Goal: Information Seeking & Learning: Learn about a topic

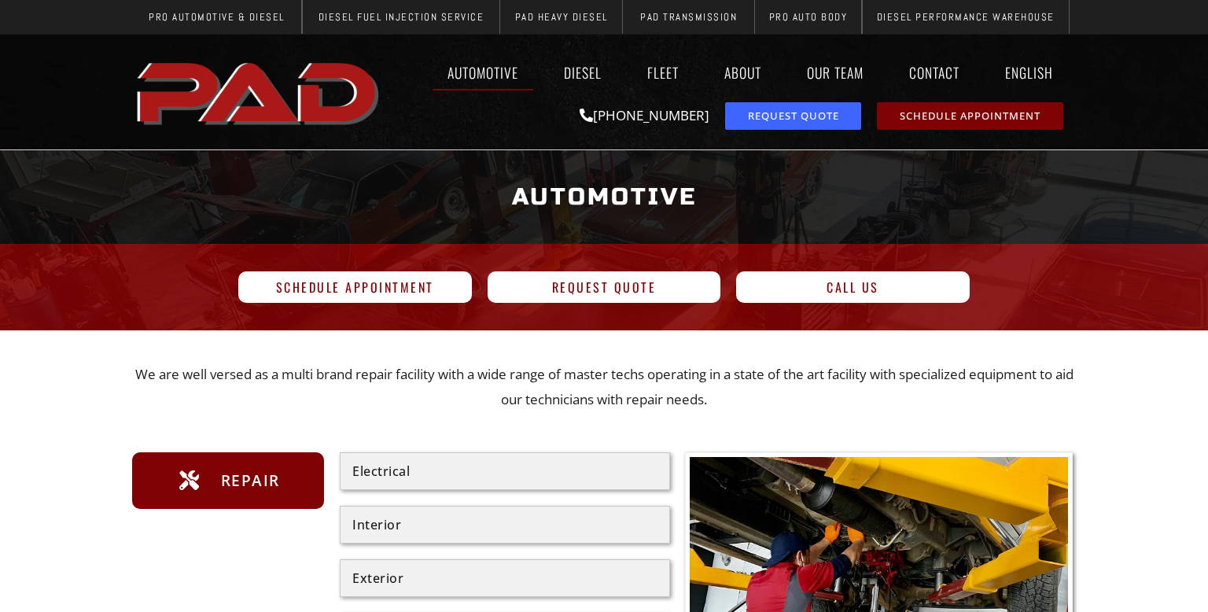
click at [609, 205] on h1 "Automotive" at bounding box center [604, 197] width 928 height 59
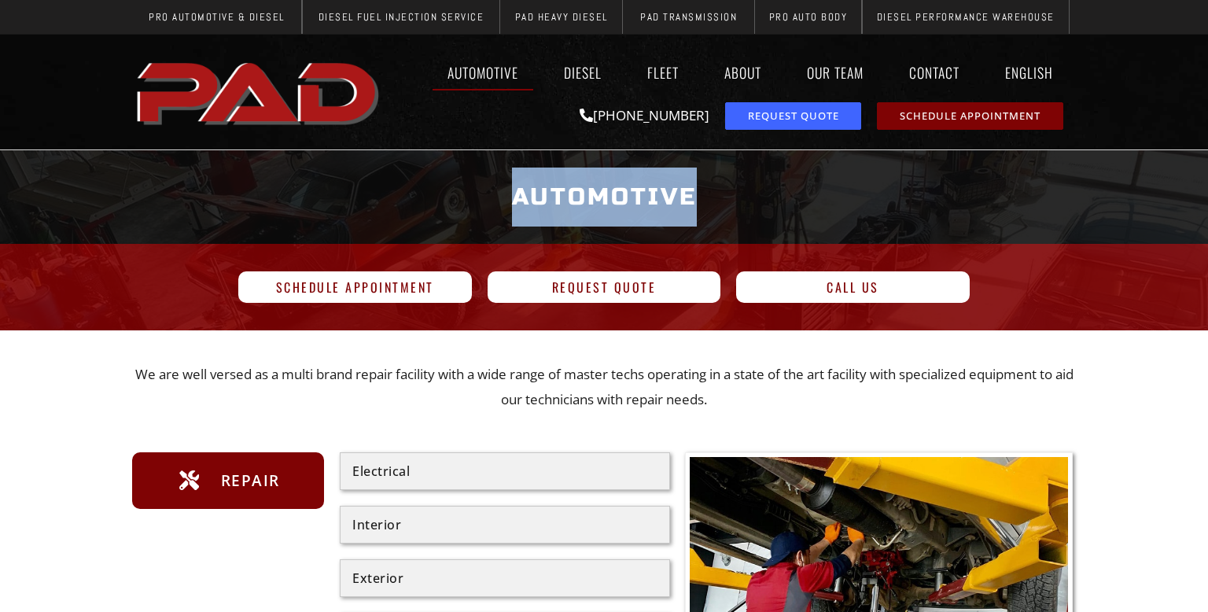
click at [609, 205] on h1 "Automotive" at bounding box center [604, 197] width 928 height 59
copy h1 "Automotive"
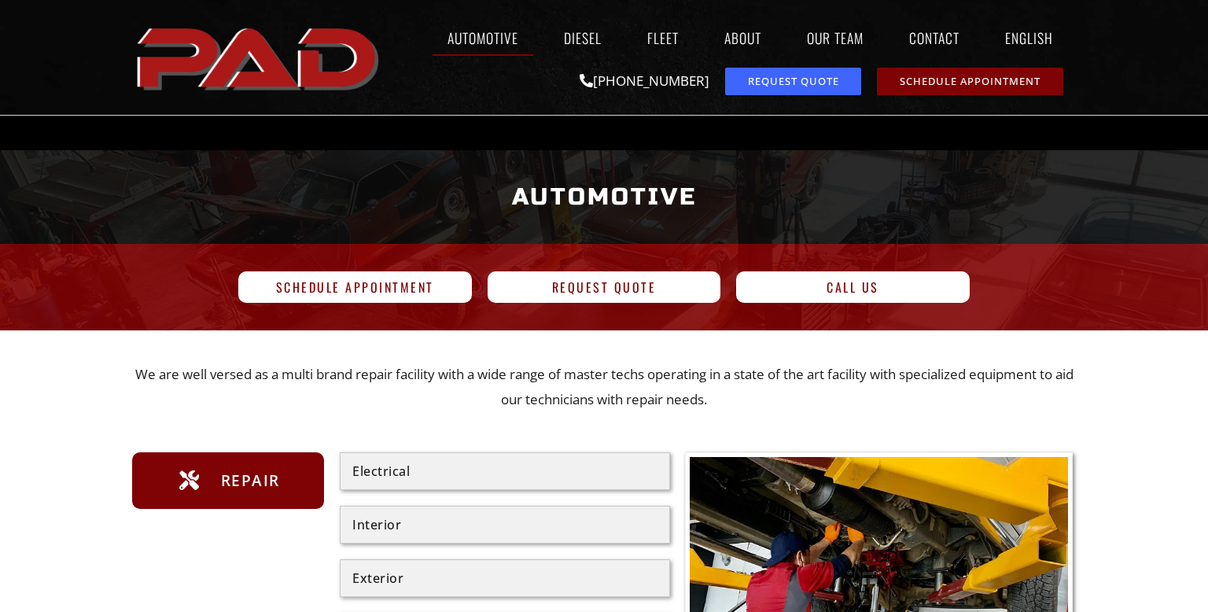
scroll to position [3387, 0]
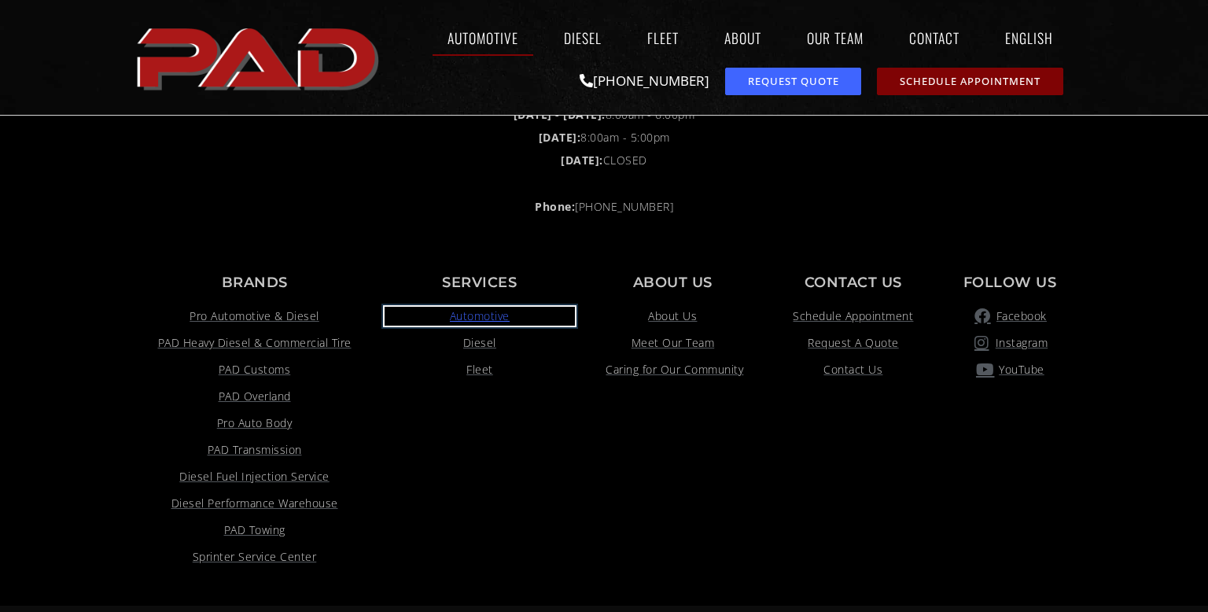
click at [503, 309] on span "Automotive" at bounding box center [480, 316] width 60 height 19
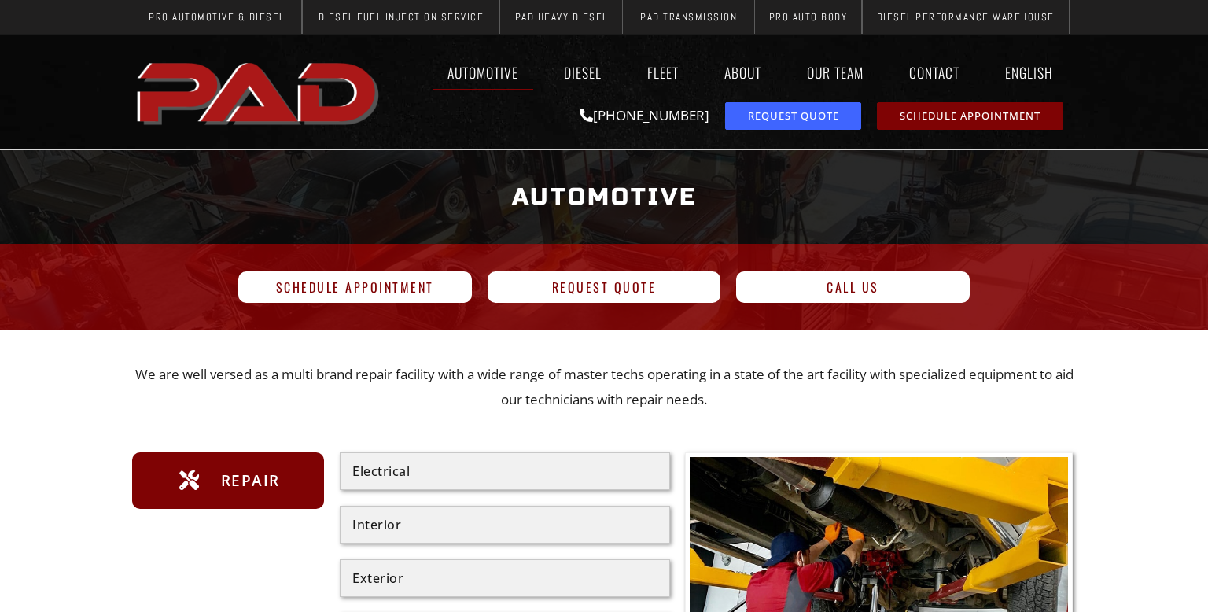
click at [581, 207] on h1 "Automotive" at bounding box center [604, 197] width 928 height 59
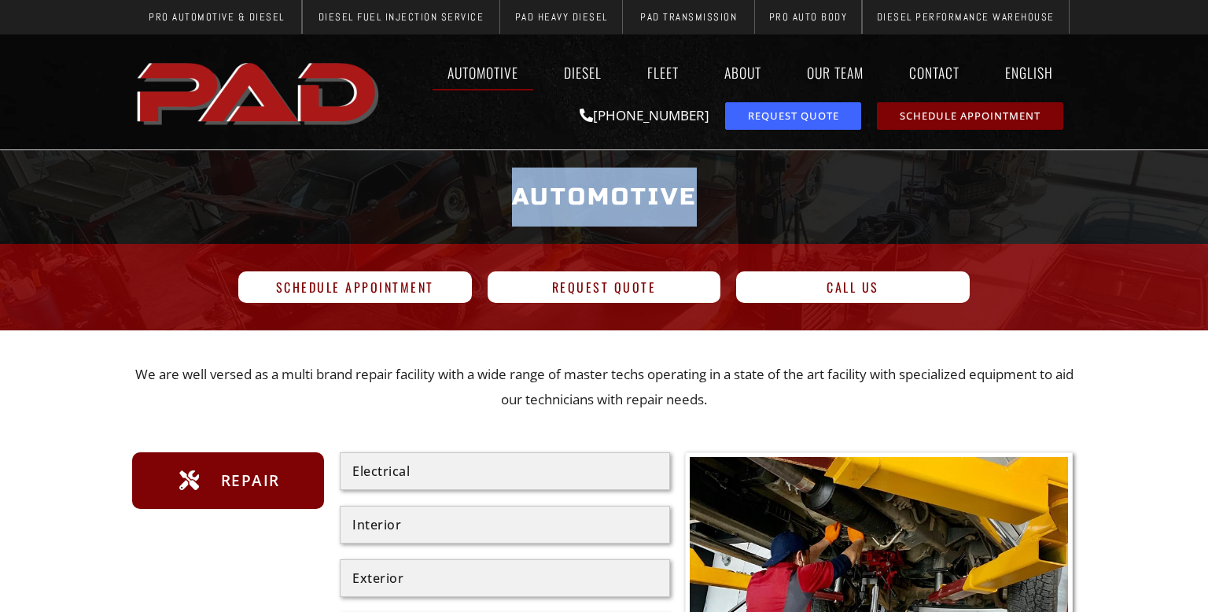
click at [581, 207] on h1 "Automotive" at bounding box center [604, 197] width 928 height 59
copy h1 "Automotive"
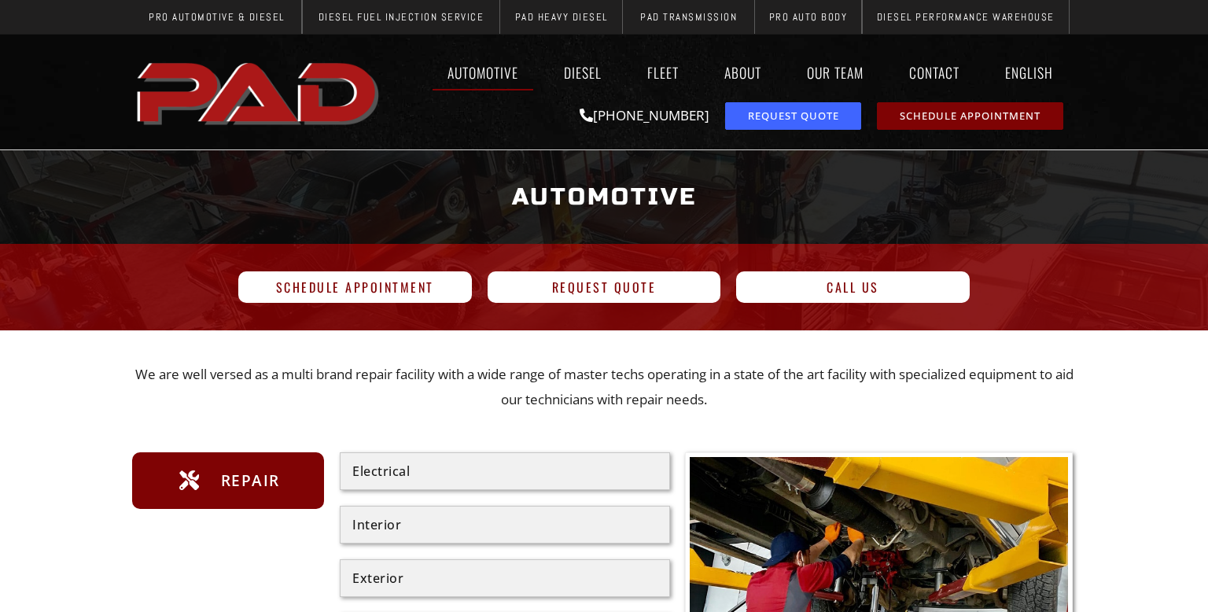
click at [581, 195] on h1 "Automotive" at bounding box center [604, 197] width 928 height 59
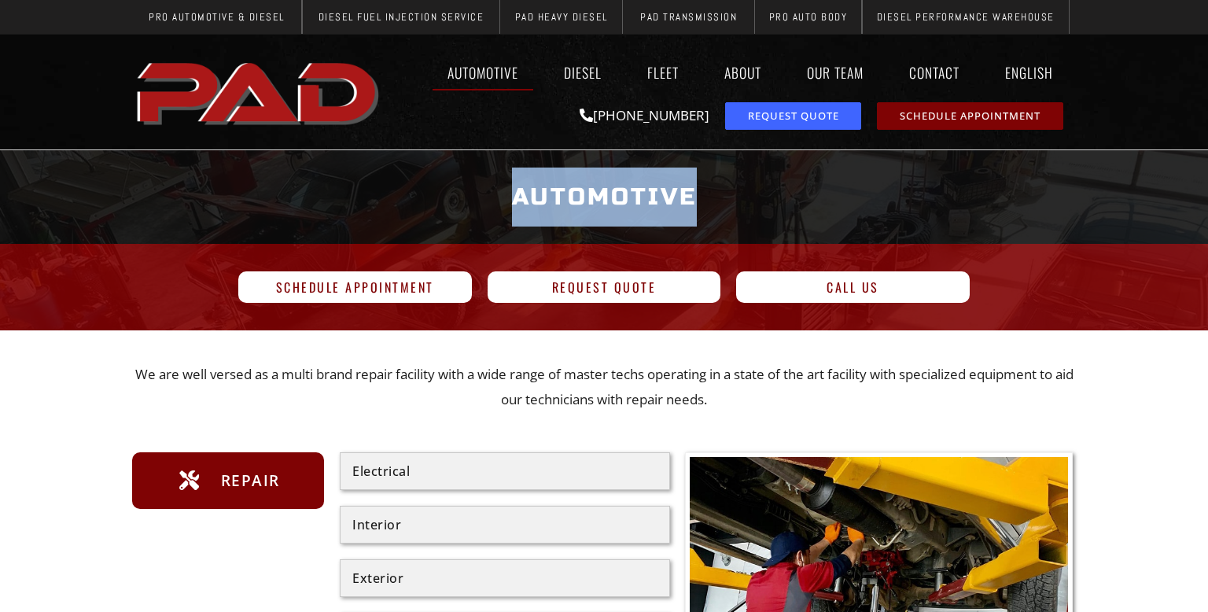
click at [581, 195] on h1 "Automotive" at bounding box center [604, 197] width 928 height 59
copy h1 "Automotive"
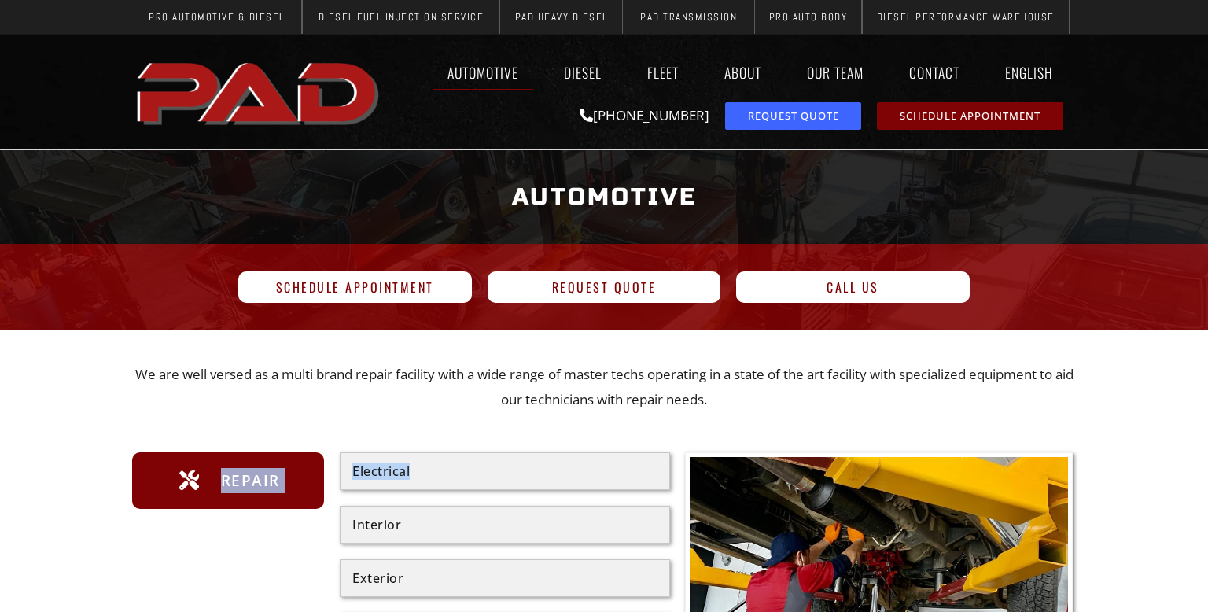
drag, startPoint x: 421, startPoint y: 466, endPoint x: 214, endPoint y: 486, distance: 207.8
copy div "Repair Electrical"
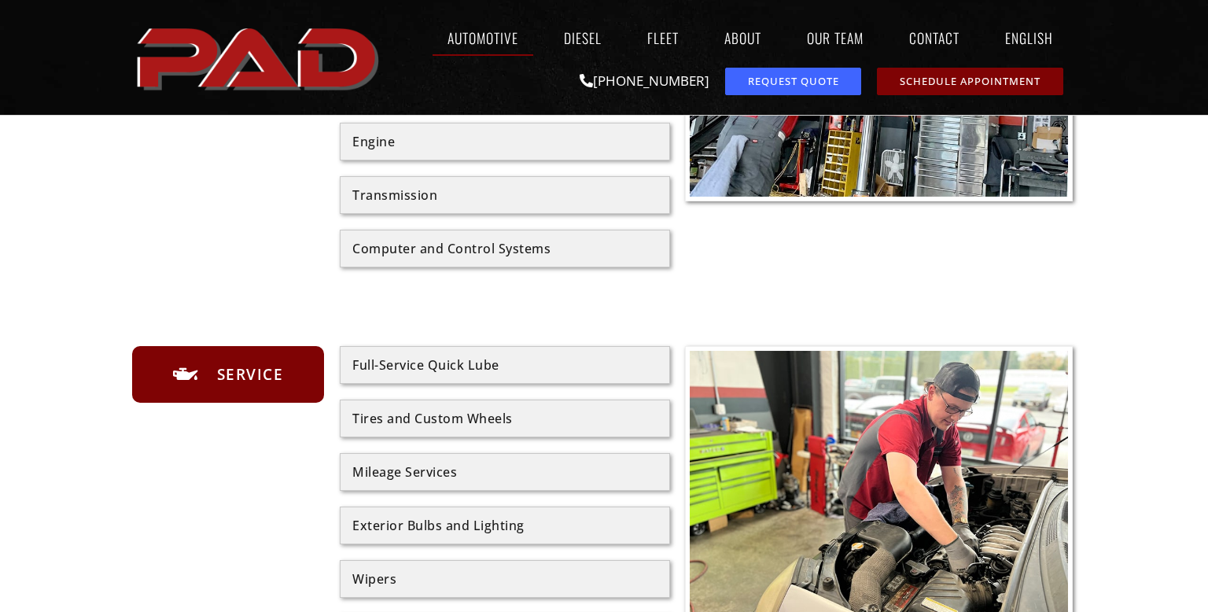
scroll to position [555, 0]
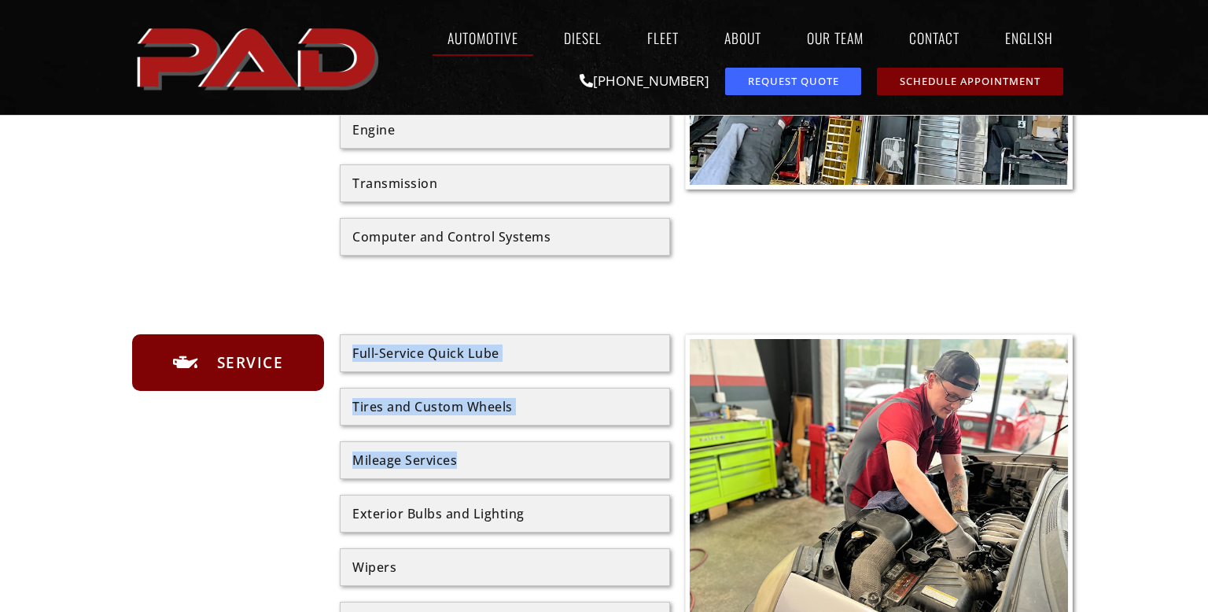
drag, startPoint x: 476, startPoint y: 460, endPoint x: 339, endPoint y: 464, distance: 136.9
click at [340, 464] on div "Mileage Services" at bounding box center [505, 460] width 330 height 38
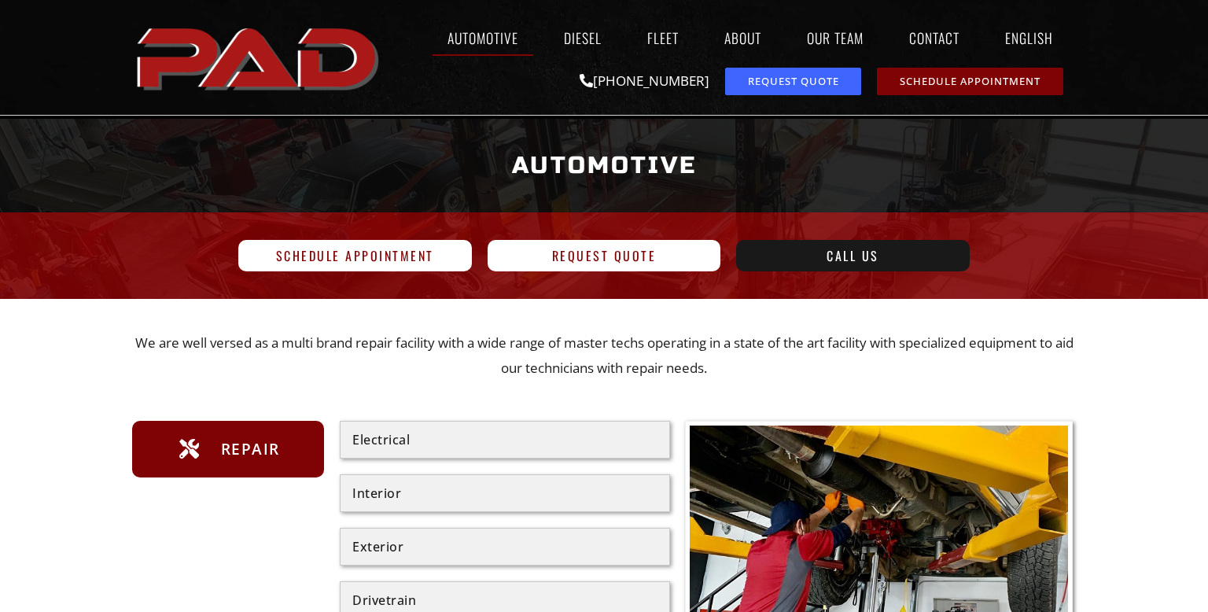
scroll to position [22, 0]
